Goal: Information Seeking & Learning: Learn about a topic

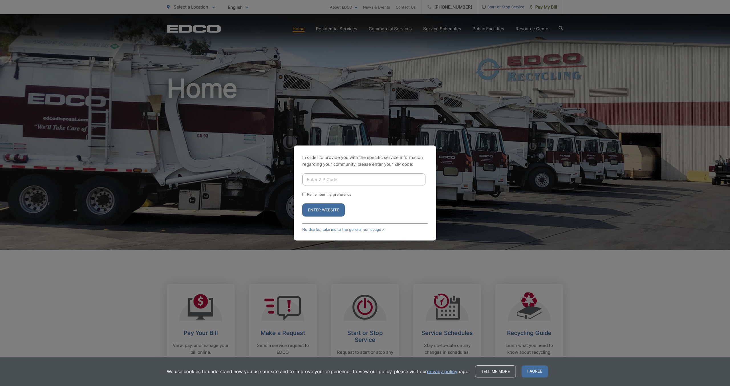
click at [328, 179] on input "Enter ZIP Code" at bounding box center [363, 179] width 123 height 12
type input "92081"
click at [302, 203] on button "Enter Website" at bounding box center [323, 209] width 43 height 13
click at [327, 210] on button "Enter Website" at bounding box center [323, 213] width 43 height 13
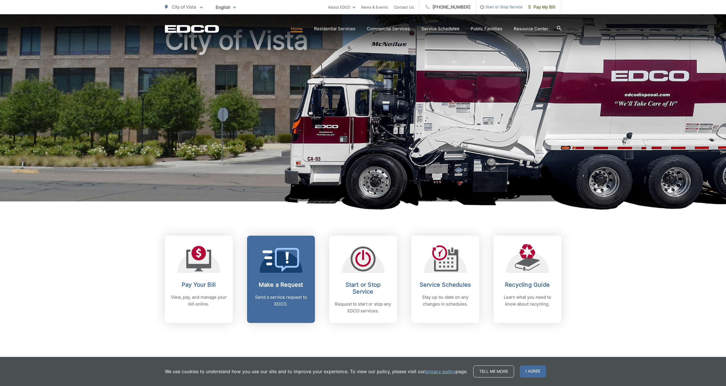
scroll to position [57, 0]
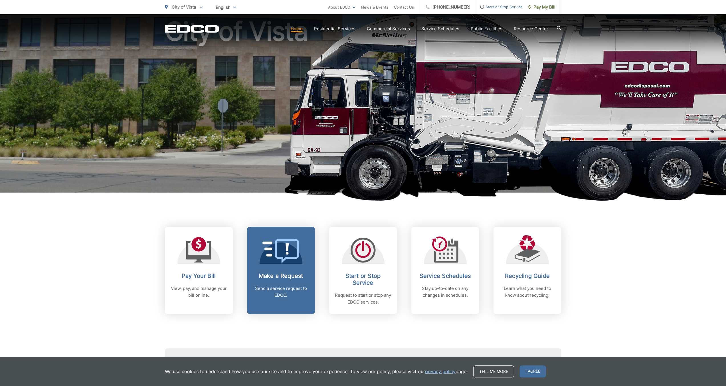
click at [278, 268] on link "Make a Request Send a service request to EDCO." at bounding box center [281, 270] width 68 height 87
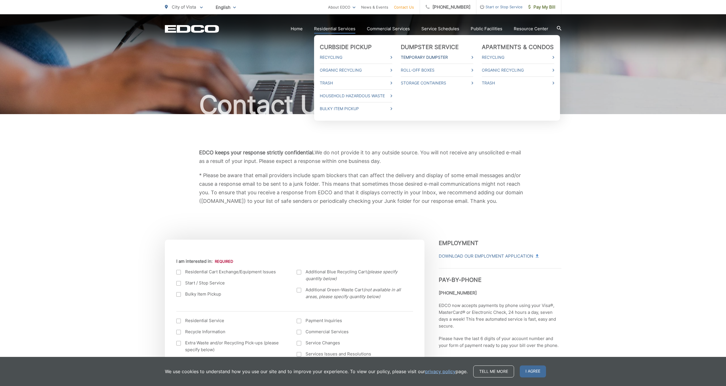
click at [429, 56] on link "Temporary Dumpster" at bounding box center [437, 57] width 72 height 7
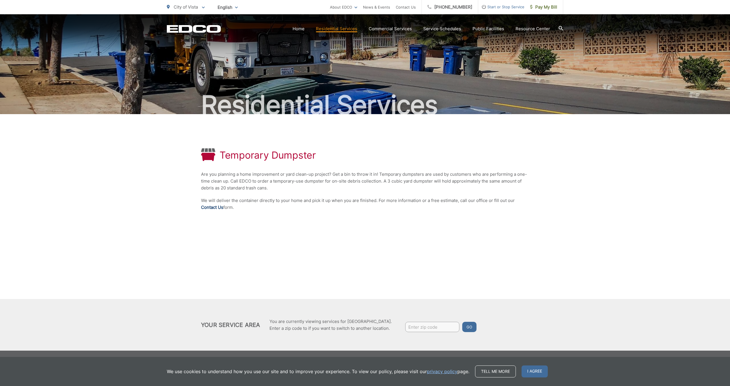
click at [205, 207] on link "Contact Us" at bounding box center [212, 207] width 22 height 7
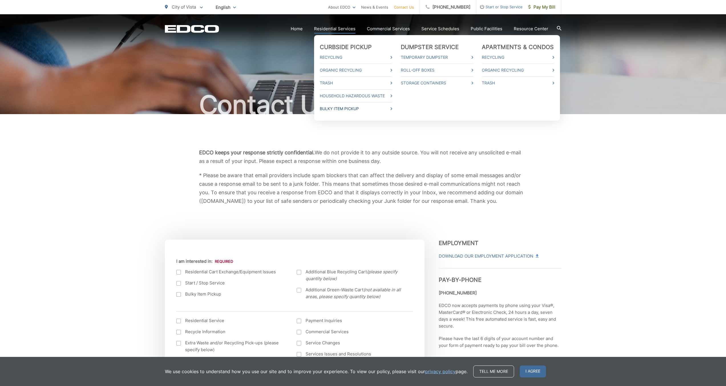
click at [342, 109] on link "Bulky Item Pickup" at bounding box center [356, 108] width 72 height 7
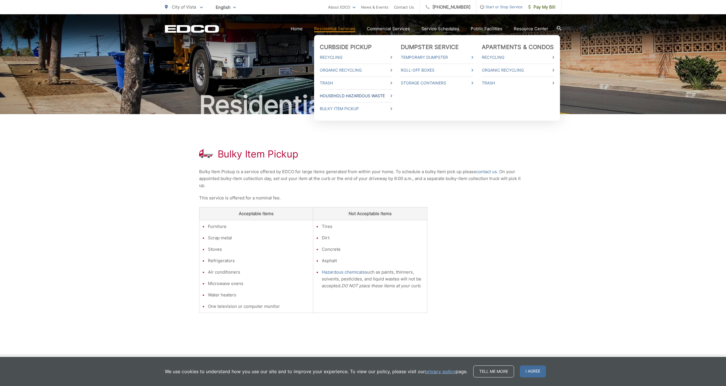
click at [337, 97] on link "Household Hazardous Waste" at bounding box center [356, 95] width 72 height 7
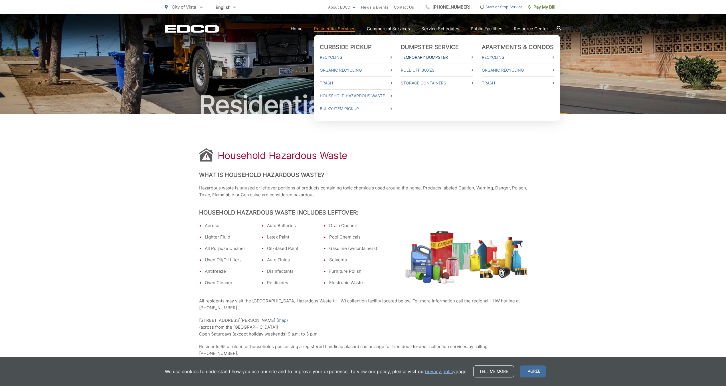
click at [425, 58] on link "Temporary Dumpster" at bounding box center [437, 57] width 72 height 7
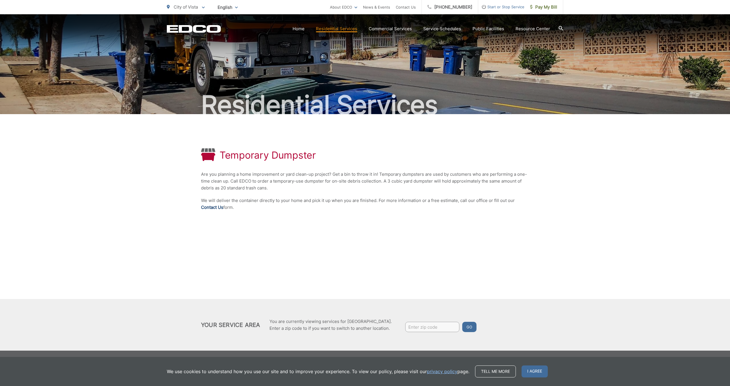
click at [211, 208] on link "Contact Us" at bounding box center [212, 207] width 22 height 7
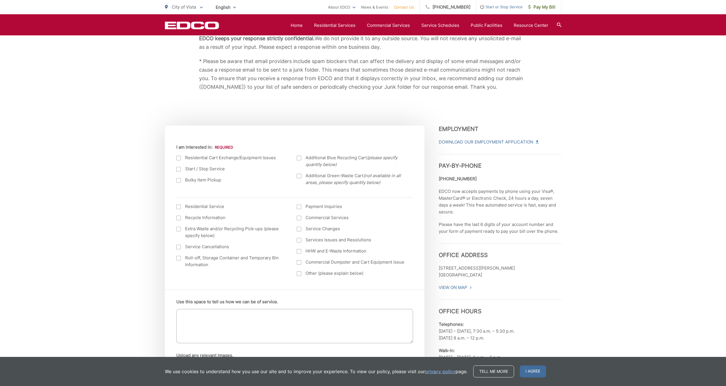
scroll to position [143, 0]
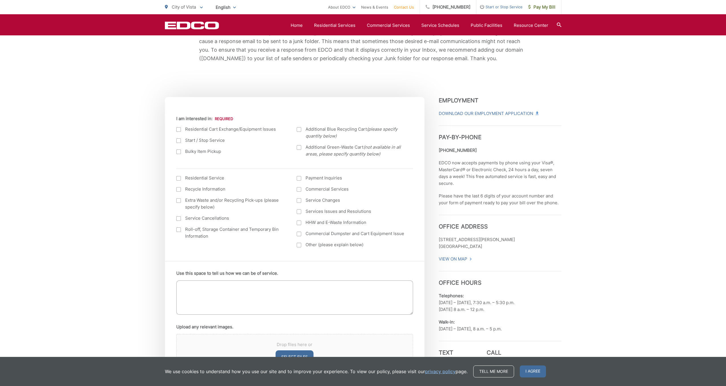
click at [178, 230] on div at bounding box center [178, 229] width 5 height 5
click at [0, 0] on input "Roll-off, Storage Container and Temporary Bin Information" at bounding box center [0, 0] width 0 height 0
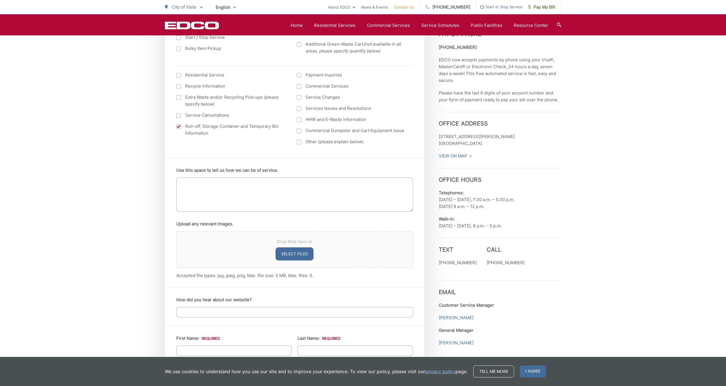
scroll to position [257, 0]
